Goal: Information Seeking & Learning: Learn about a topic

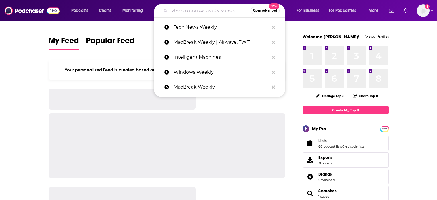
click at [191, 14] on input "Search podcasts, credits, & more..." at bounding box center [210, 10] width 81 height 9
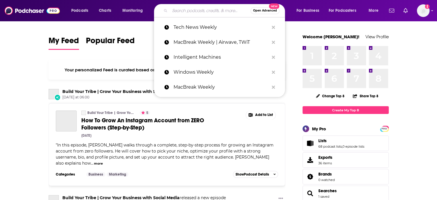
type input "c"
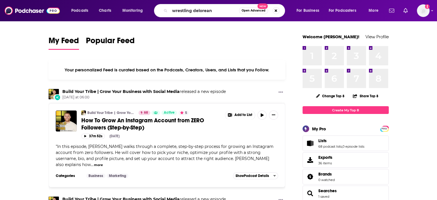
type input "wrestling delorean"
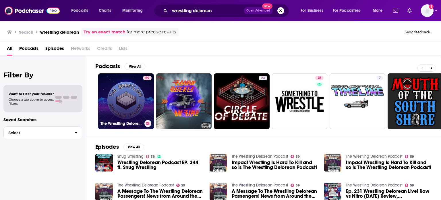
click at [139, 92] on link "59 The Wrestling Delorean Podcast" at bounding box center [126, 101] width 56 height 56
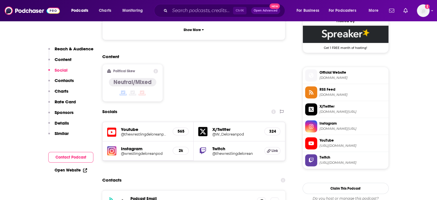
scroll to position [431, 0]
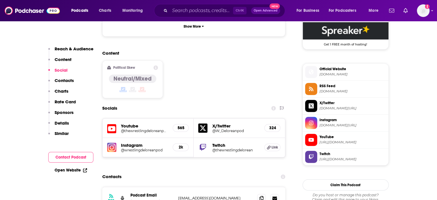
click at [325, 89] on span "[DOMAIN_NAME]" at bounding box center [352, 91] width 67 height 4
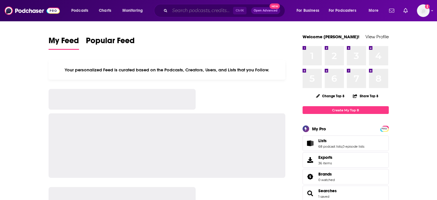
click at [181, 13] on input "Search podcasts, credits, & more..." at bounding box center [201, 10] width 63 height 9
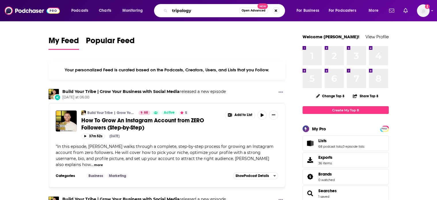
type input "tripology"
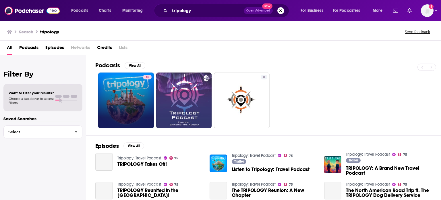
click at [133, 97] on link "75" at bounding box center [126, 100] width 56 height 56
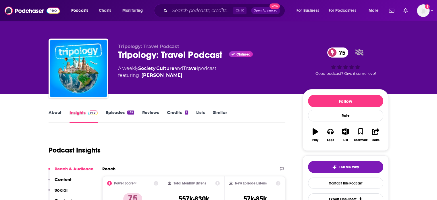
click at [103, 110] on div "Insights" at bounding box center [87, 115] width 36 height 13
click at [106, 111] on link "Episodes 147" at bounding box center [120, 115] width 28 height 13
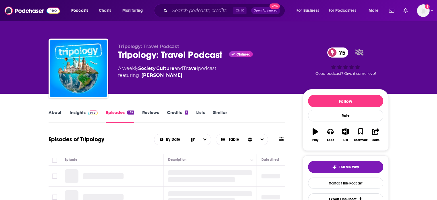
click at [89, 112] on img at bounding box center [93, 112] width 10 height 5
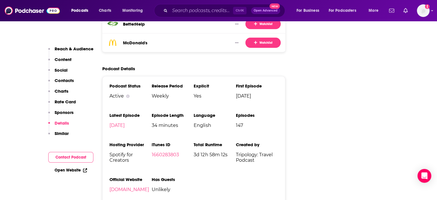
scroll to position [861, 0]
